Goal: Information Seeking & Learning: Check status

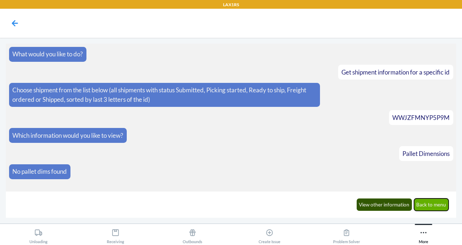
click at [429, 204] on button "Back to menu" at bounding box center [431, 205] width 35 height 12
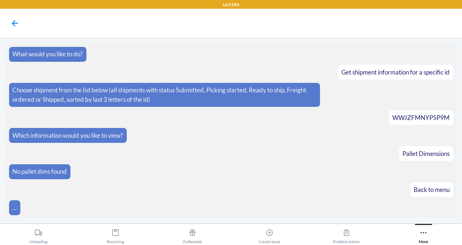
scroll to position [24, 0]
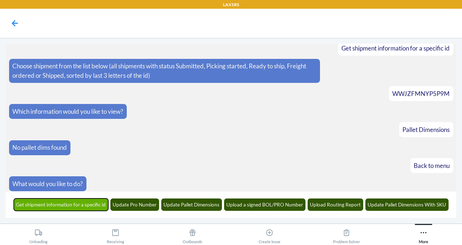
click at [91, 206] on button "Get shipment information for a specific id" at bounding box center [61, 205] width 95 height 12
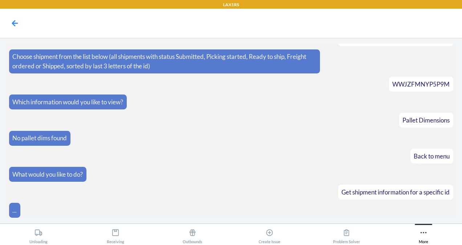
scroll to position [68, 0]
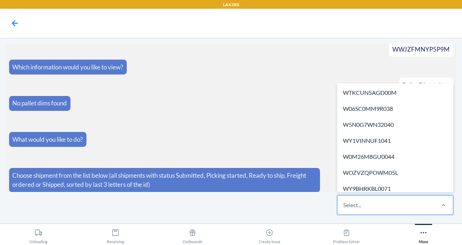
click at [370, 206] on div "Select..." at bounding box center [386, 205] width 97 height 19
click at [344, 206] on input "option WTKCUN5AGD00M focused, 1 of 699. 699 results available. Use Up and Down …" at bounding box center [344, 205] width 1 height 9
paste input "WCYTP9DQA2NYM"
type input "WCYTP9DQA2NYM"
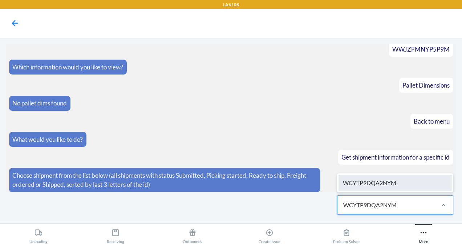
click at [391, 186] on div "WCYTP9DQA2NYM" at bounding box center [395, 183] width 113 height 16
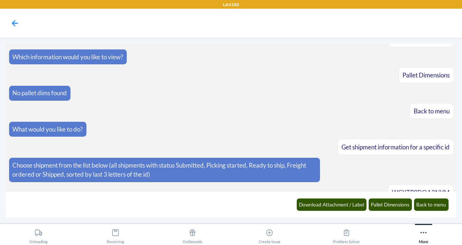
scroll to position [105, 0]
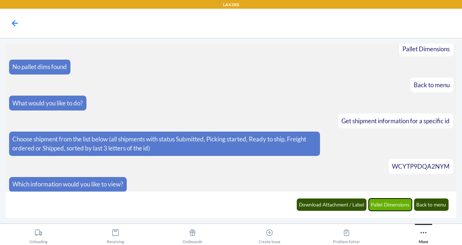
click at [383, 206] on button "Pallet Dimensions" at bounding box center [391, 205] width 44 height 12
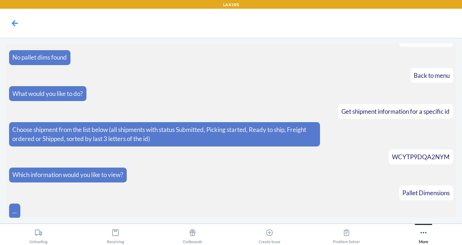
scroll to position [140, 0]
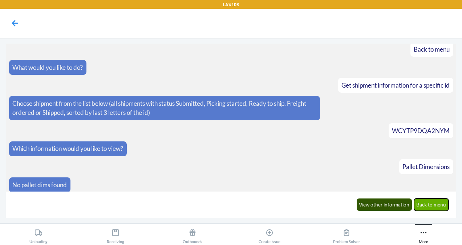
click at [436, 204] on button "Back to menu" at bounding box center [431, 205] width 35 height 12
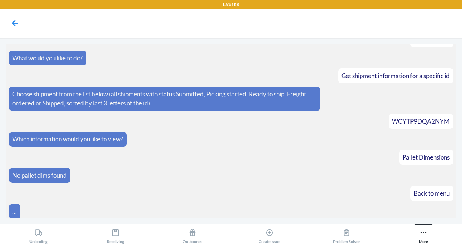
scroll to position [176, 0]
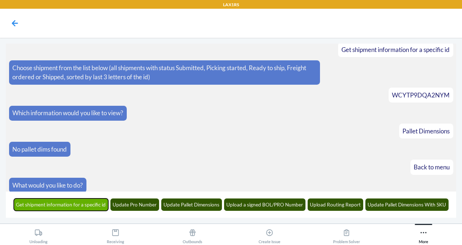
click at [53, 208] on button "Get shipment information for a specific id" at bounding box center [61, 205] width 95 height 12
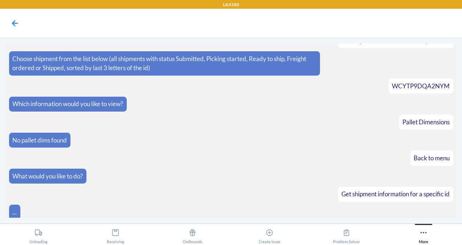
scroll to position [220, 0]
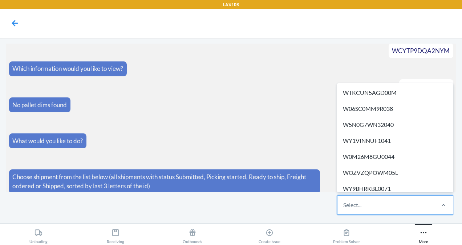
click at [371, 200] on div "Select..." at bounding box center [386, 205] width 97 height 19
click at [344, 201] on input "option WTKCUN5AGD00M focused, 1 of 693. 693 results available. Use Up and Down …" at bounding box center [344, 205] width 1 height 9
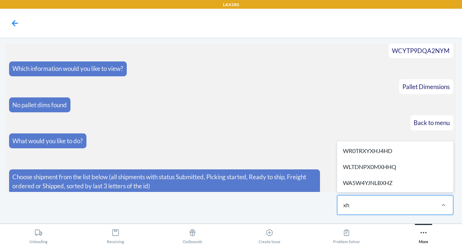
type input "xhh"
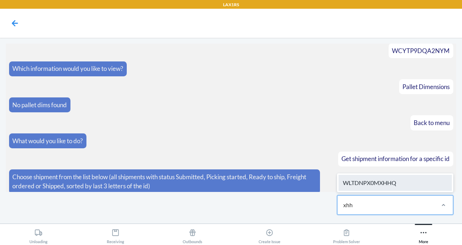
click at [374, 186] on div "WLTDNPX0MXHHQ" at bounding box center [395, 183] width 113 height 16
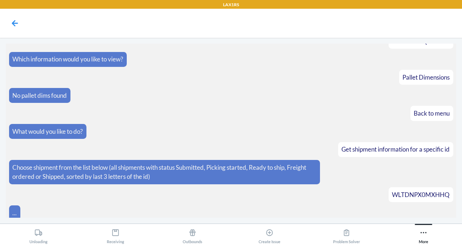
scroll to position [256, 0]
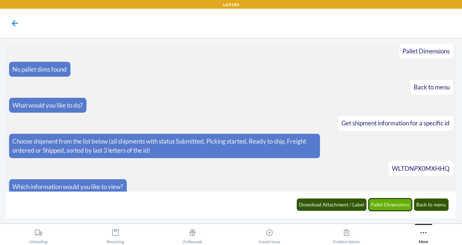
click at [385, 208] on button "Pallet Dimensions" at bounding box center [391, 205] width 44 height 12
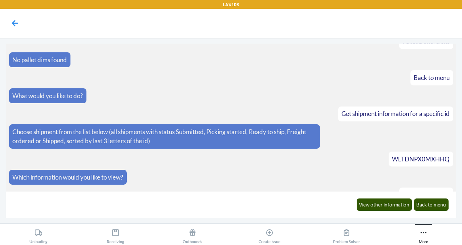
scroll to position [292, 0]
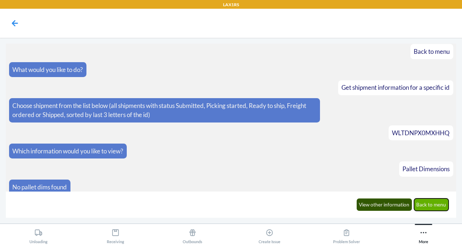
click at [437, 204] on button "Back to menu" at bounding box center [431, 205] width 35 height 12
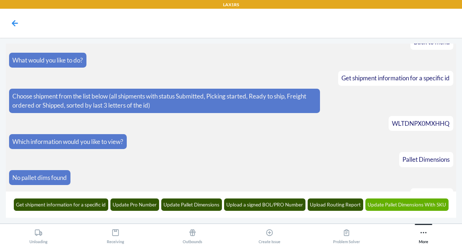
scroll to position [327, 0]
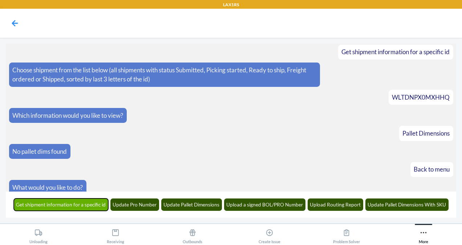
click at [42, 206] on button "Get shipment information for a specific id" at bounding box center [61, 205] width 95 height 12
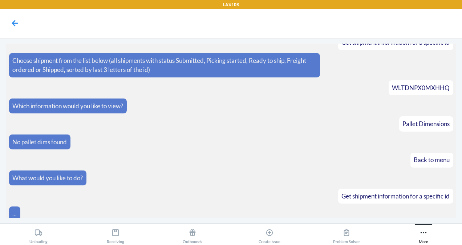
scroll to position [372, 0]
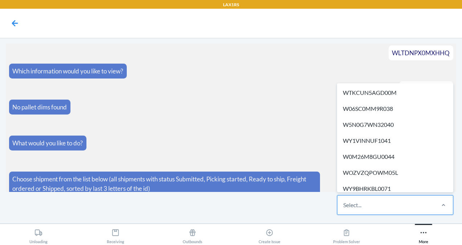
click at [360, 201] on div "Select..." at bounding box center [353, 205] width 18 height 9
click at [344, 201] on input "option WTKCUN5AGD00M focused, 1 of 693. 693 results available. Use Up and Down …" at bounding box center [344, 205] width 1 height 9
paste input "WFUMMGANIZCDX"
type input "WFUMMGANIZCDX"
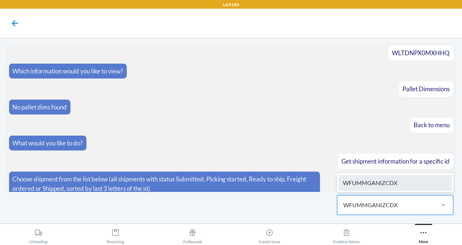
click at [370, 180] on div "WFUMMGANIZCDX" at bounding box center [395, 183] width 113 height 16
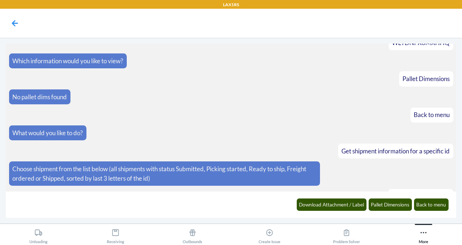
scroll to position [408, 0]
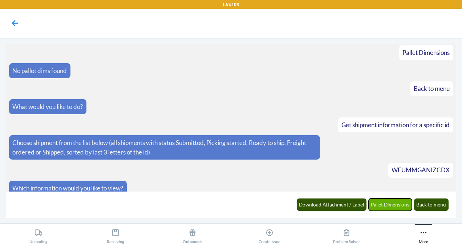
click at [389, 202] on button "Pallet Dimensions" at bounding box center [391, 205] width 44 height 12
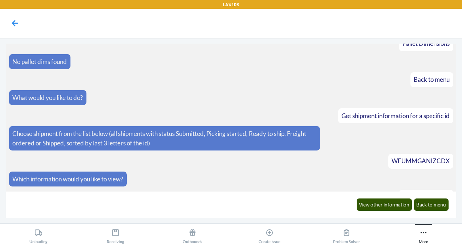
scroll to position [443, 0]
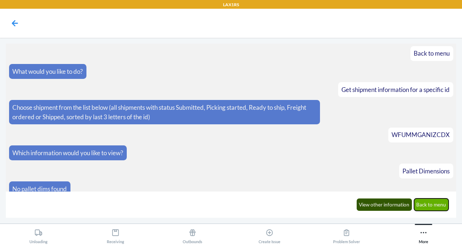
click at [430, 202] on button "Back to menu" at bounding box center [431, 205] width 35 height 12
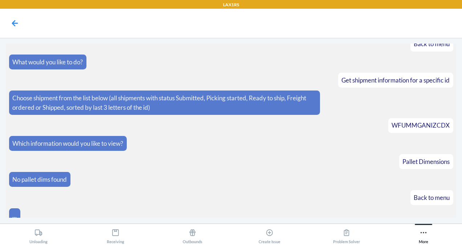
scroll to position [479, 0]
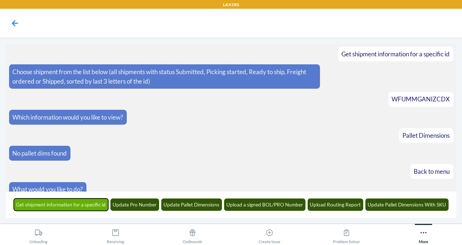
click at [99, 205] on button "Get shipment information for a specific id" at bounding box center [61, 205] width 95 height 12
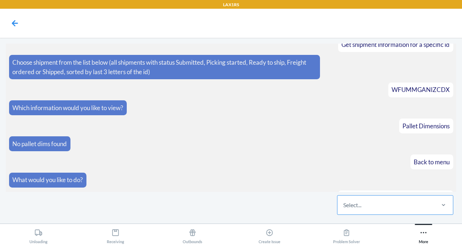
scroll to position [523, 0]
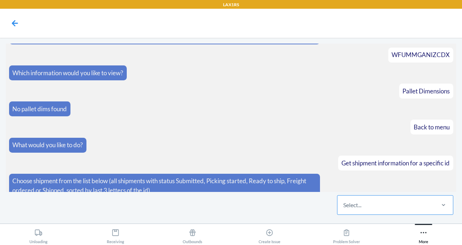
click at [366, 207] on div "Select..." at bounding box center [386, 205] width 97 height 19
click at [344, 207] on input "Select..." at bounding box center [344, 205] width 1 height 9
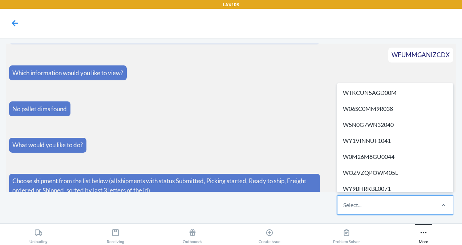
paste input "LAX1RS-Flexport WJYS4AHSZBVQJ"
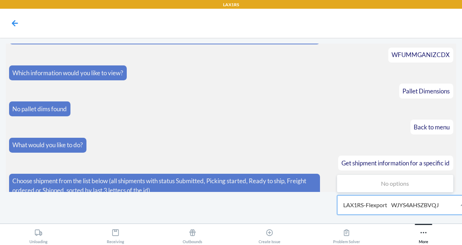
click at [398, 201] on input "LAX1RS-Flexport WJYS4AHSZBVQJ" at bounding box center [396, 205] width 104 height 9
type input "WJYS4AHSZBVQJ"
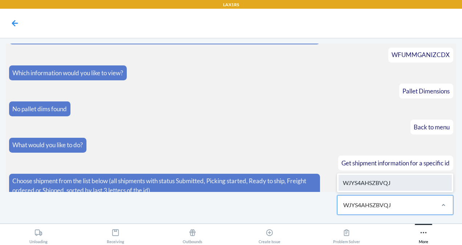
click at [388, 179] on div "WJYS4AHSZBVQJ" at bounding box center [395, 183] width 113 height 16
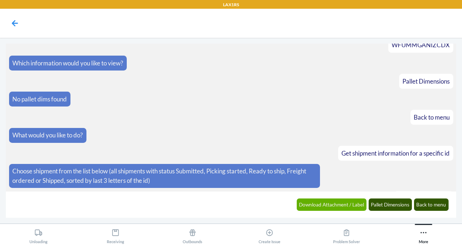
scroll to position [559, 0]
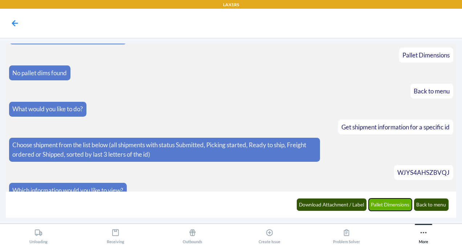
click at [390, 204] on button "Pallet Dimensions" at bounding box center [391, 205] width 44 height 12
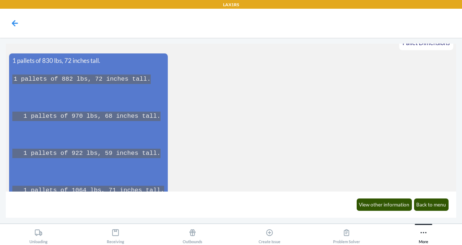
scroll to position [596, 0]
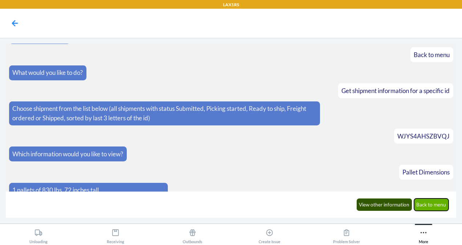
click at [427, 204] on button "Back to menu" at bounding box center [431, 205] width 35 height 12
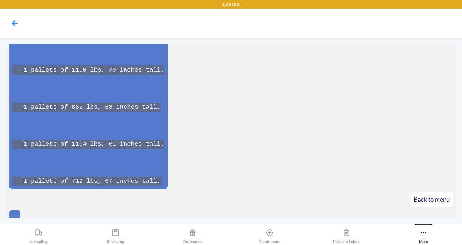
scroll to position [1057, 0]
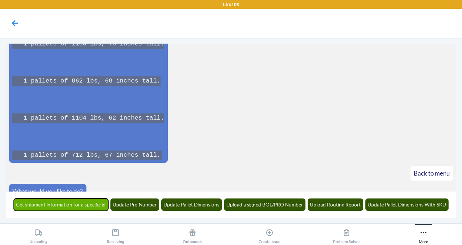
click at [41, 205] on button "Get shipment information for a specific id" at bounding box center [61, 205] width 95 height 12
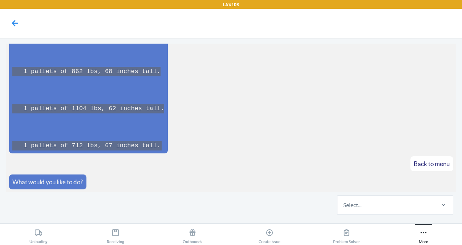
scroll to position [1101, 0]
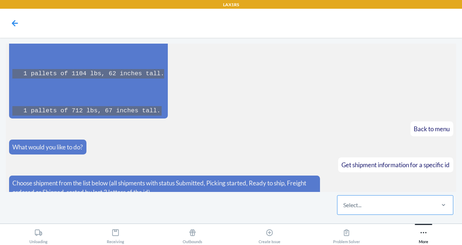
click at [369, 201] on div "Select..." at bounding box center [386, 205] width 97 height 19
click at [344, 201] on input "Select..." at bounding box center [344, 205] width 1 height 9
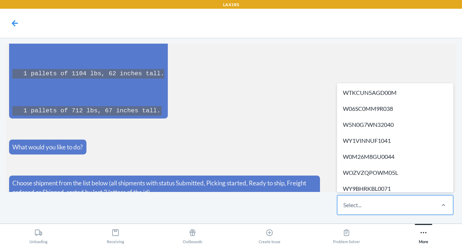
paste input "WC6M7353S00FP"
type input "WC6M7353S00FP"
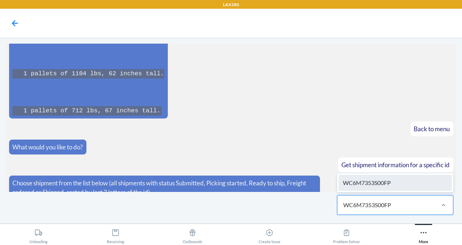
click at [382, 185] on div "WC6M7353S00FP" at bounding box center [395, 183] width 113 height 16
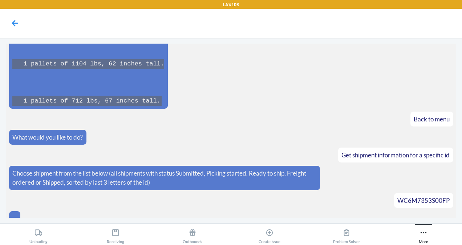
scroll to position [1137, 0]
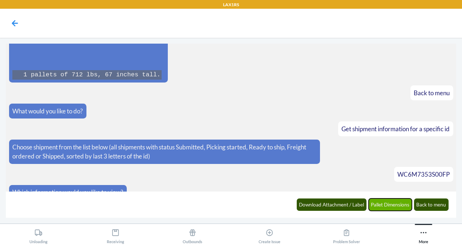
click at [400, 203] on button "Pallet Dimensions" at bounding box center [391, 205] width 44 height 12
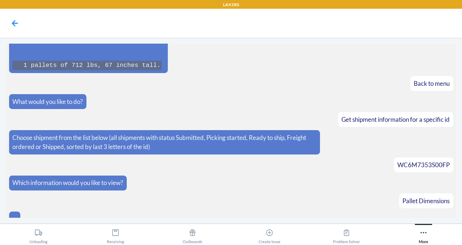
scroll to position [1173, 0]
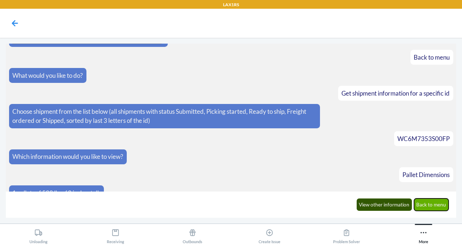
click at [438, 202] on button "Back to menu" at bounding box center [431, 205] width 35 height 12
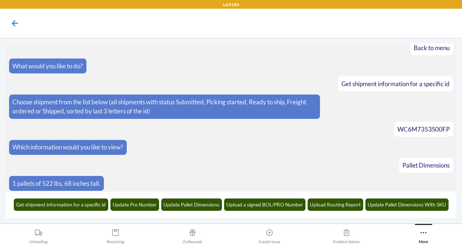
scroll to position [1208, 0]
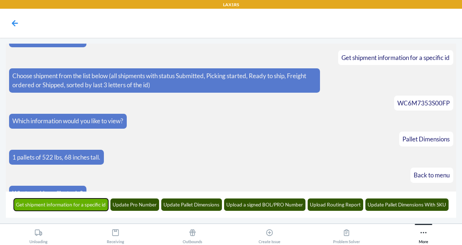
click at [64, 204] on button "Get shipment information for a specific id" at bounding box center [61, 205] width 95 height 12
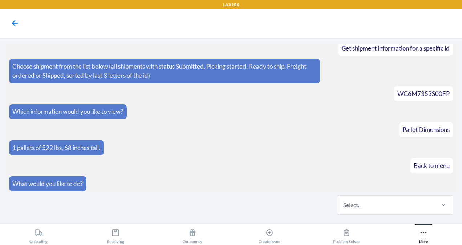
scroll to position [1253, 0]
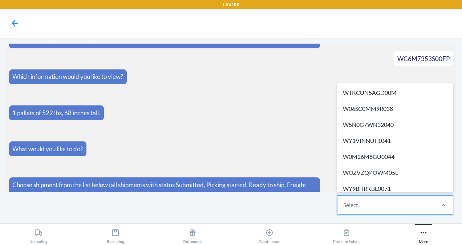
click at [360, 204] on div "Select..." at bounding box center [353, 205] width 18 height 9
click at [344, 204] on input "option WTKCUN5AGD00M focused, 1 of 689. 689 results available. Use Up and Down …" at bounding box center [344, 205] width 1 height 9
paste input "ST27123OYRIRA"
type input "ST27123OYRIRA"
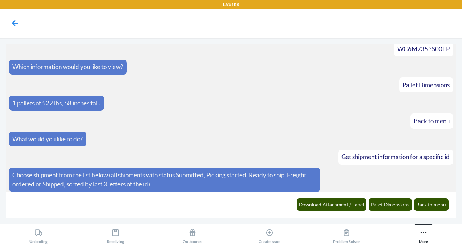
scroll to position [1289, 0]
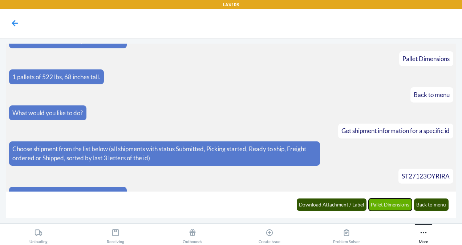
click at [392, 203] on button "Pallet Dimensions" at bounding box center [391, 205] width 44 height 12
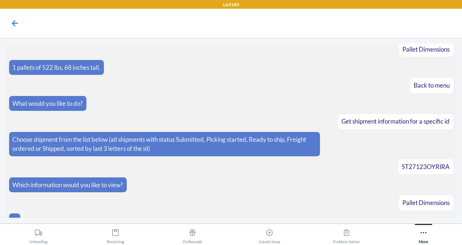
scroll to position [1324, 0]
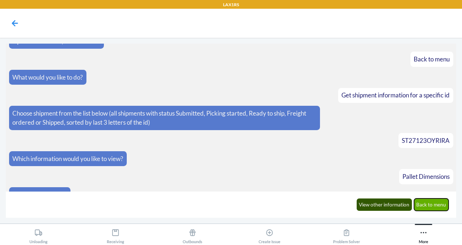
click at [437, 204] on button "Back to menu" at bounding box center [431, 205] width 35 height 12
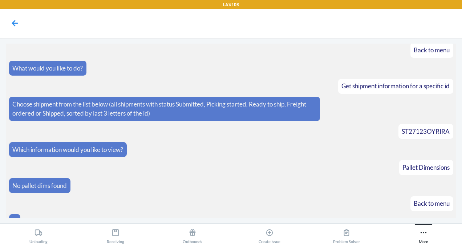
scroll to position [1360, 0]
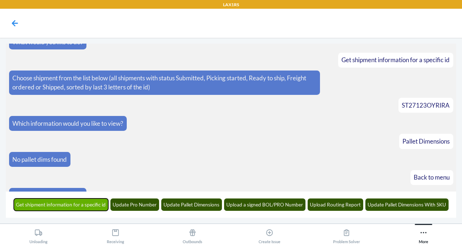
click at [94, 208] on button "Get shipment information for a specific id" at bounding box center [61, 205] width 95 height 12
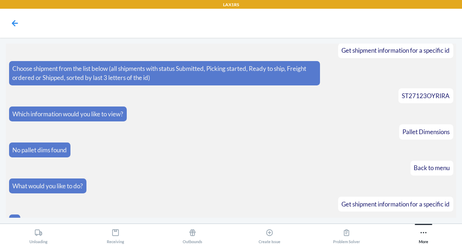
scroll to position [1404, 0]
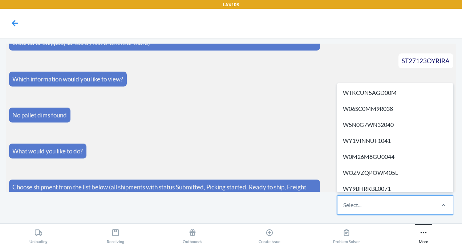
click at [374, 206] on div "Select..." at bounding box center [386, 205] width 97 height 19
click at [344, 206] on input "option WTKCUN5AGD00M focused, 1 of 687. 687 results available. Use Up and Down …" at bounding box center [344, 205] width 1 height 9
paste input "WZ42IIXYCKSF0"
type input "WZ42IIXYCKSF0"
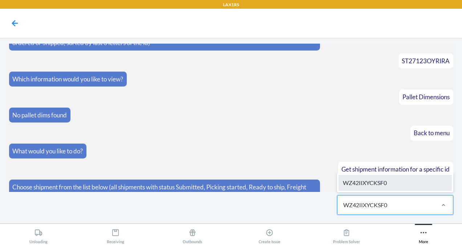
click at [376, 187] on div "WZ42IIXYCKSF0" at bounding box center [395, 183] width 113 height 16
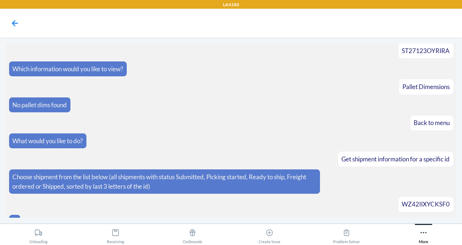
scroll to position [1440, 0]
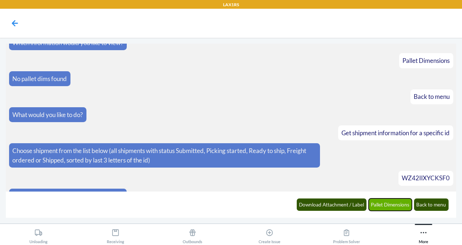
click at [384, 205] on button "Pallet Dimensions" at bounding box center [391, 205] width 44 height 12
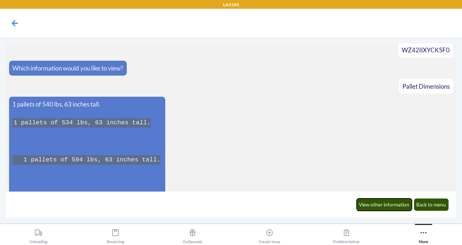
click at [384, 205] on button "View other information" at bounding box center [385, 205] width 56 height 12
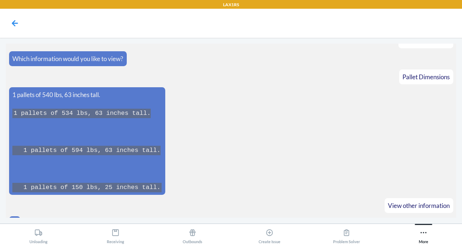
scroll to position [1604, 0]
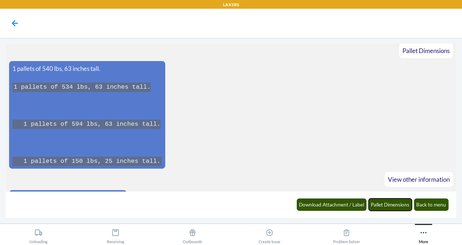
click at [384, 205] on button "Pallet Dimensions" at bounding box center [391, 205] width 44 height 12
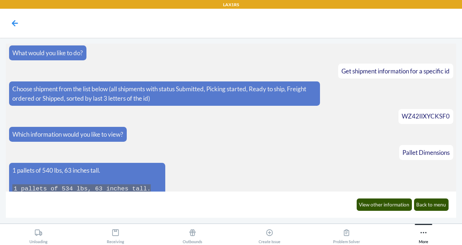
scroll to position [1501, 0]
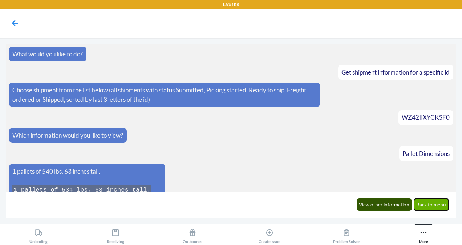
click at [440, 208] on button "Back to menu" at bounding box center [431, 205] width 35 height 12
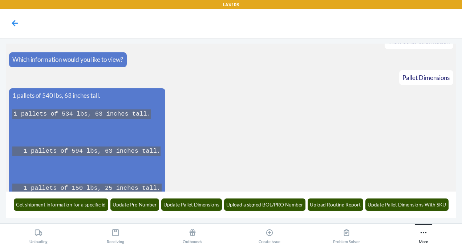
scroll to position [1768, 0]
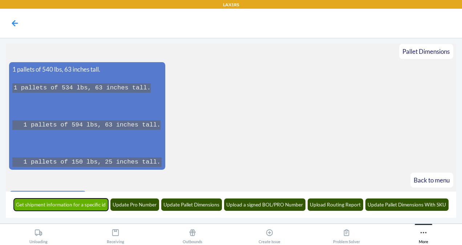
click at [79, 204] on button "Get shipment information for a specific id" at bounding box center [61, 205] width 95 height 12
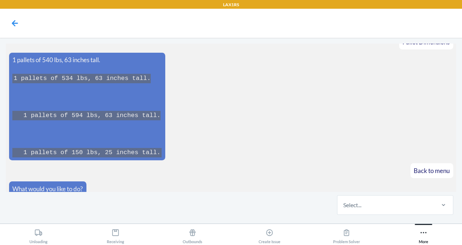
scroll to position [1812, 0]
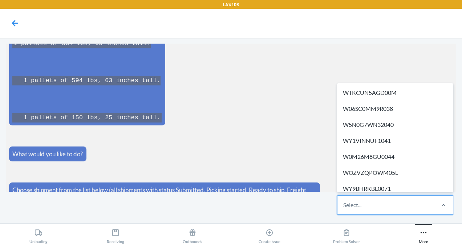
click at [355, 199] on div "Select..." at bounding box center [386, 205] width 97 height 19
click at [344, 201] on input "option WTKCUN5AGD00M focused, 1 of 687. 687 results available. Use Up and Down …" at bounding box center [344, 205] width 1 height 9
type input "zf"
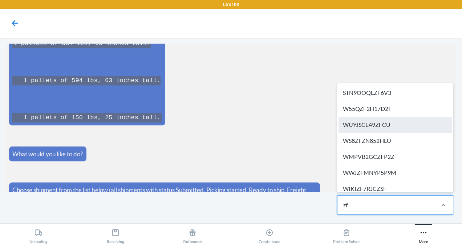
click at [382, 122] on div "WUYJSCE49ZFCU" at bounding box center [395, 125] width 113 height 16
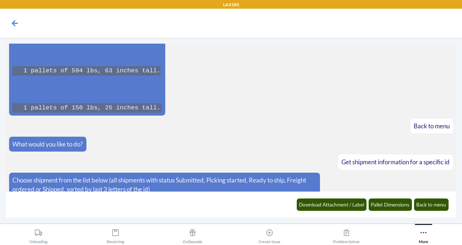
scroll to position [1848, 0]
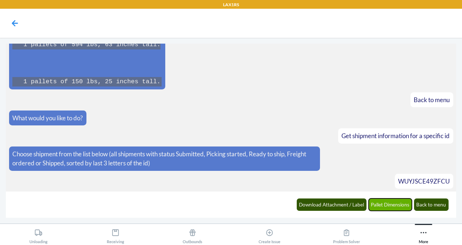
click at [383, 202] on button "Pallet Dimensions" at bounding box center [391, 205] width 44 height 12
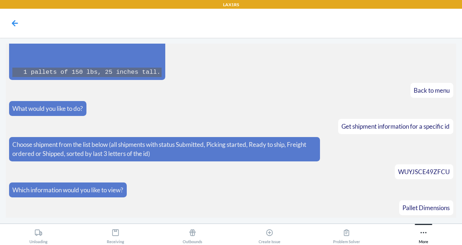
scroll to position [1884, 0]
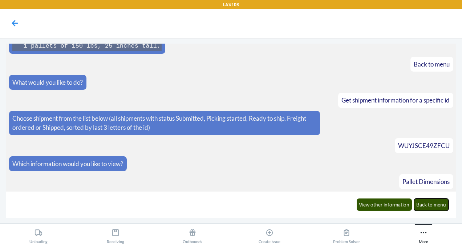
drag, startPoint x: 439, startPoint y: 205, endPoint x: 311, endPoint y: 187, distance: 129.3
click at [311, 187] on main "What would you like to do? Get shipment information for a specific id Choose sh…" at bounding box center [231, 131] width 451 height 174
drag, startPoint x: 448, startPoint y: 128, endPoint x: 398, endPoint y: 131, distance: 49.9
click at [398, 138] on div "WUYJSCE49ZFCU" at bounding box center [424, 145] width 59 height 15
copy span "WUYJSCE49ZFCU"
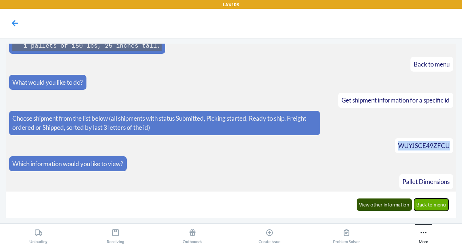
click at [438, 202] on button "Back to menu" at bounding box center [431, 205] width 35 height 12
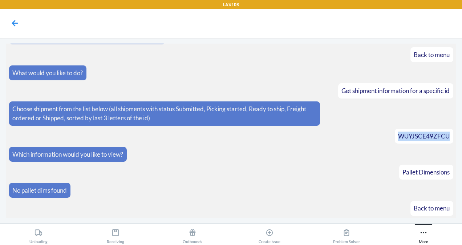
scroll to position [1920, 0]
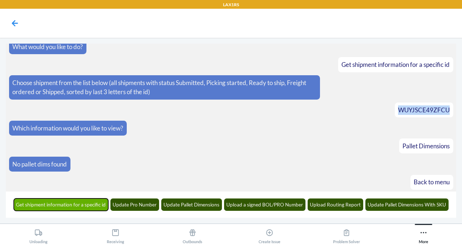
click at [52, 203] on button "Get shipment information for a specific id" at bounding box center [61, 205] width 95 height 12
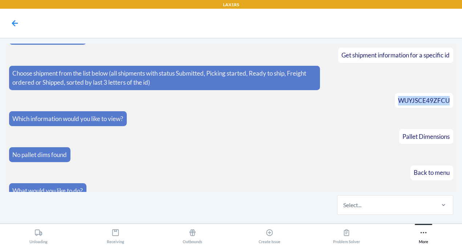
scroll to position [1964, 0]
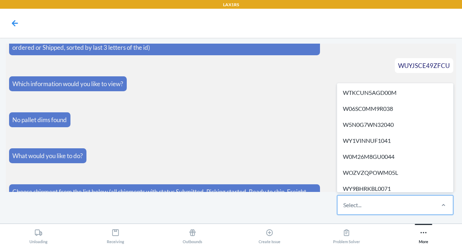
click at [381, 204] on div "Select..." at bounding box center [386, 205] width 97 height 19
click at [344, 204] on input "option WTKCUN5AGD00M focused, 1 of 688. 688 results available. Use Up and Down …" at bounding box center [344, 205] width 1 height 9
paste input "WRLD0YITLTSCB"
type input "WRLD0YITLTSCB"
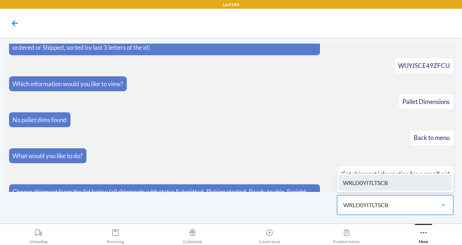
click at [373, 183] on div "WRLD0YITLTSCB" at bounding box center [395, 183] width 113 height 16
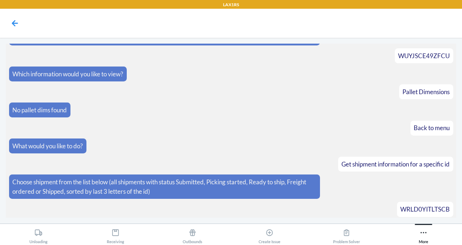
scroll to position [2000, 0]
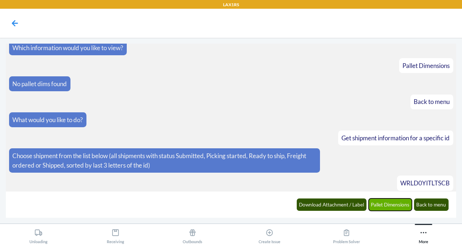
click at [380, 206] on button "Pallet Dimensions" at bounding box center [391, 205] width 44 height 12
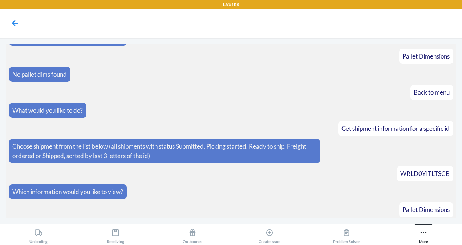
scroll to position [2036, 0]
